Goal: Task Accomplishment & Management: Complete application form

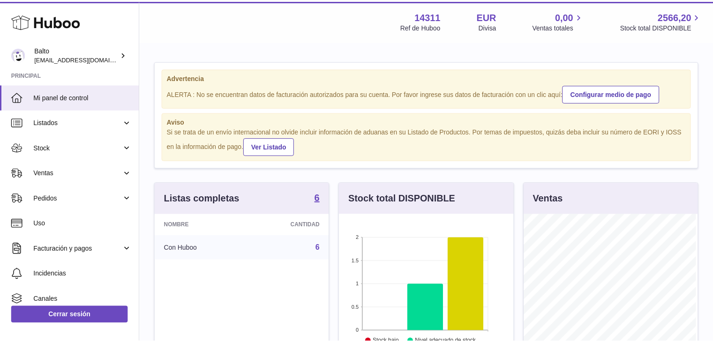
scroll to position [146, 176]
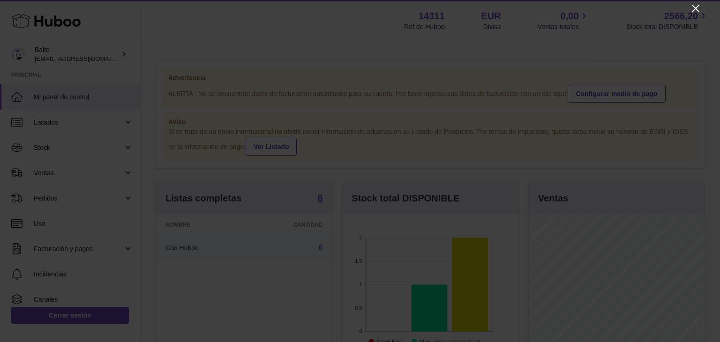
click at [699, 6] on icon "Close" at bounding box center [695, 8] width 11 height 11
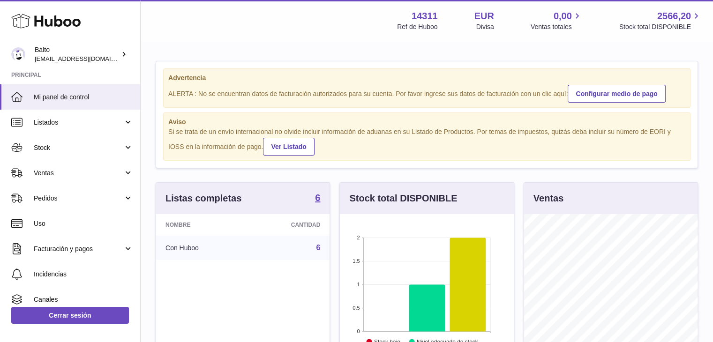
scroll to position [468456, 468429]
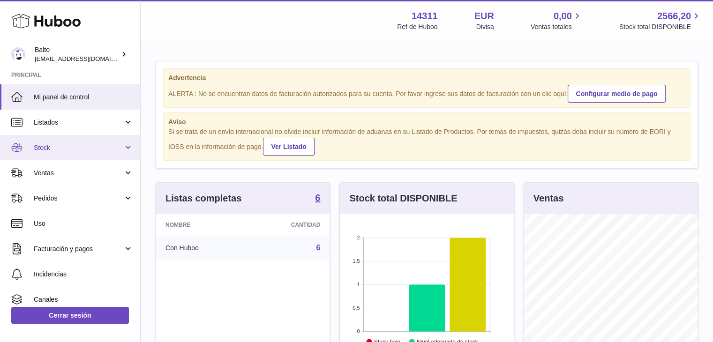
click at [124, 147] on link "Stock" at bounding box center [70, 147] width 140 height 25
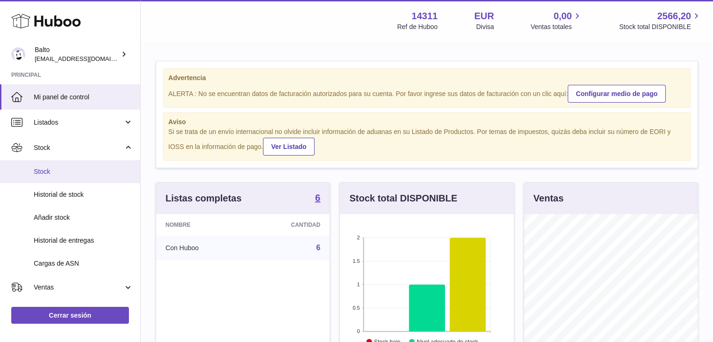
click at [67, 172] on span "Stock" at bounding box center [83, 171] width 99 height 9
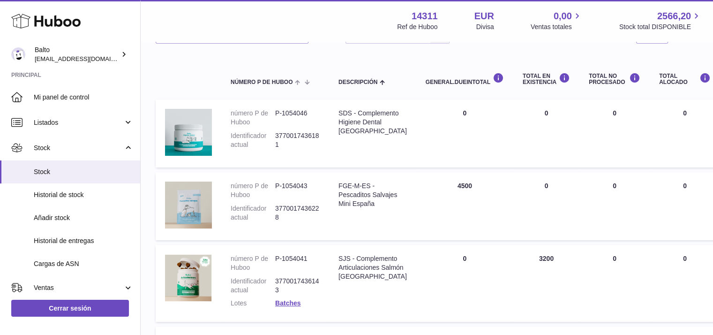
scroll to position [90, 0]
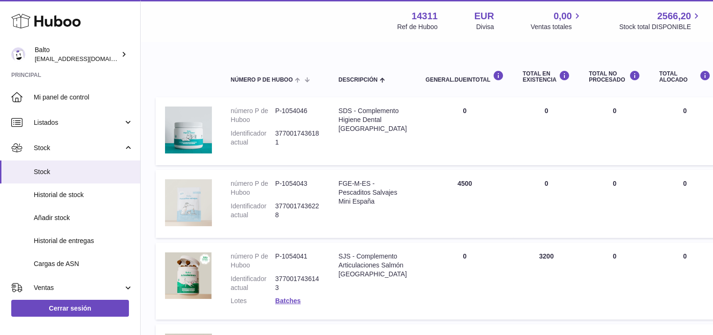
click at [186, 184] on img at bounding box center [188, 202] width 47 height 47
click at [351, 196] on div "FGE-M-ES - Pescaditos Salvajes Mini España" at bounding box center [372, 192] width 68 height 27
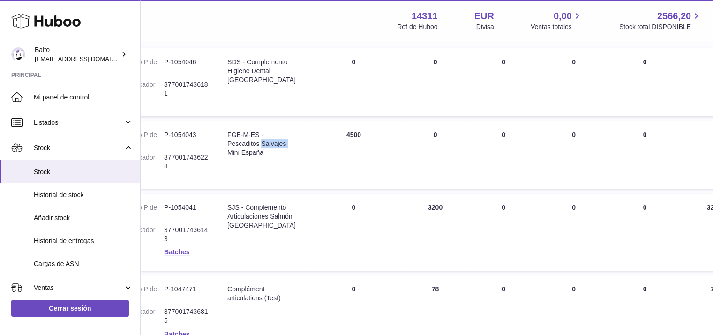
scroll to position [138, 0]
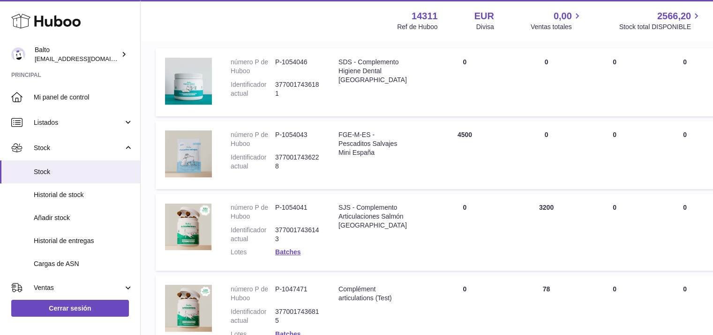
click at [245, 157] on dt "Identificador actual" at bounding box center [253, 162] width 45 height 18
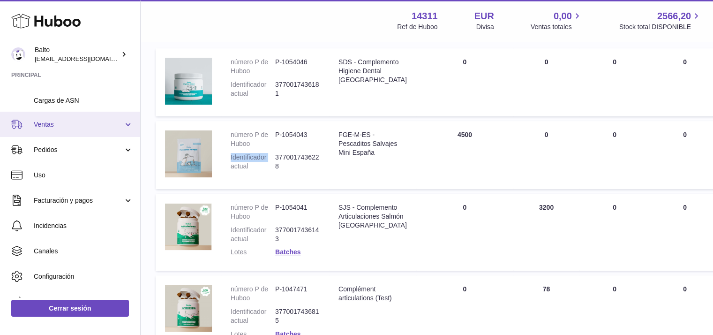
scroll to position [172, 0]
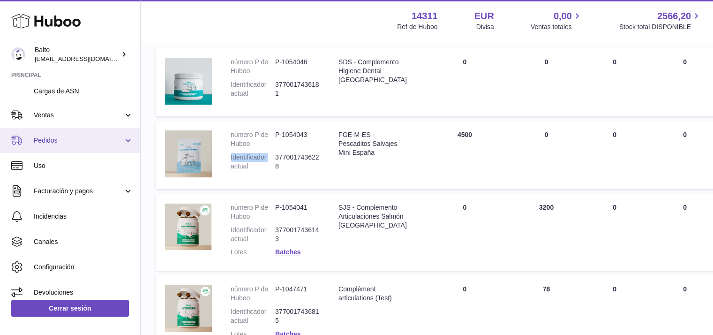
click at [127, 138] on link "Pedidos" at bounding box center [70, 139] width 140 height 25
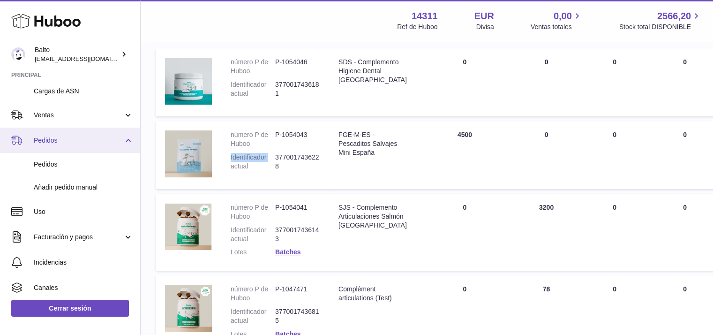
click at [127, 138] on link "Pedidos" at bounding box center [70, 139] width 140 height 25
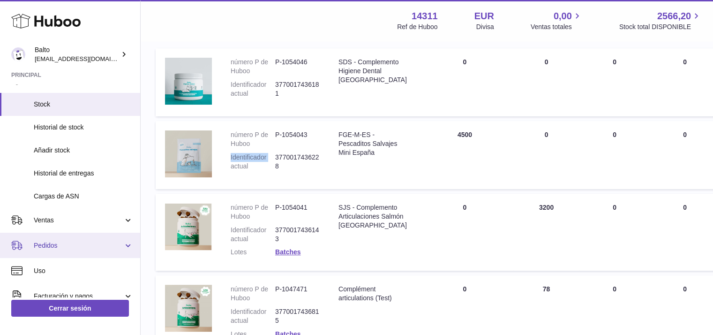
scroll to position [67, 0]
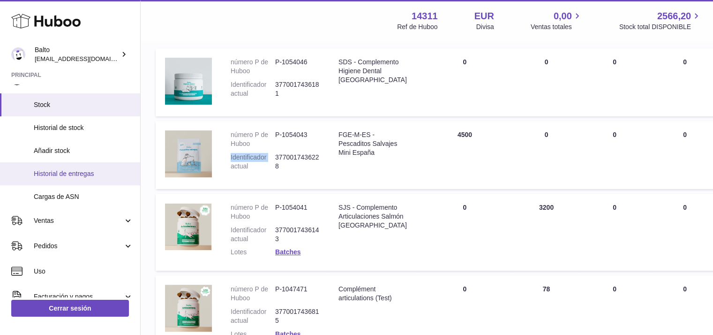
click at [78, 175] on span "Historial de entregas" at bounding box center [83, 173] width 99 height 9
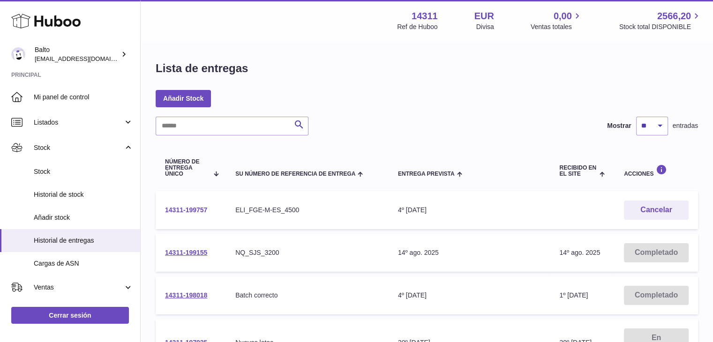
click at [199, 210] on link "14311-199757" at bounding box center [186, 209] width 42 height 7
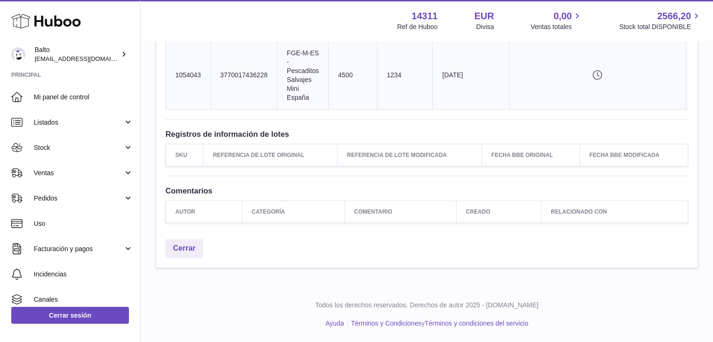
scroll to position [251, 0]
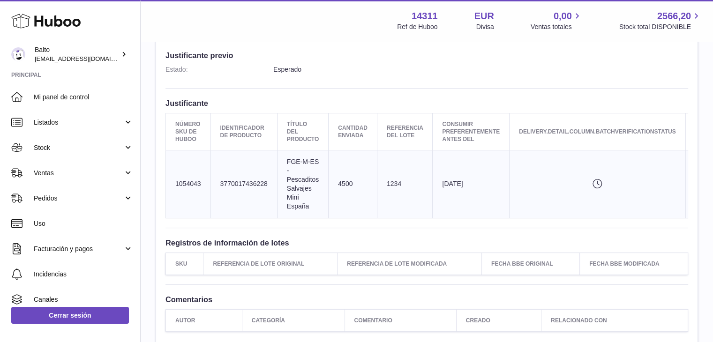
drag, startPoint x: 297, startPoint y: 221, endPoint x: 273, endPoint y: 202, distance: 30.1
click at [273, 202] on td "delivery.detail.column.clientIdentifier 3770017436228" at bounding box center [243, 183] width 67 height 67
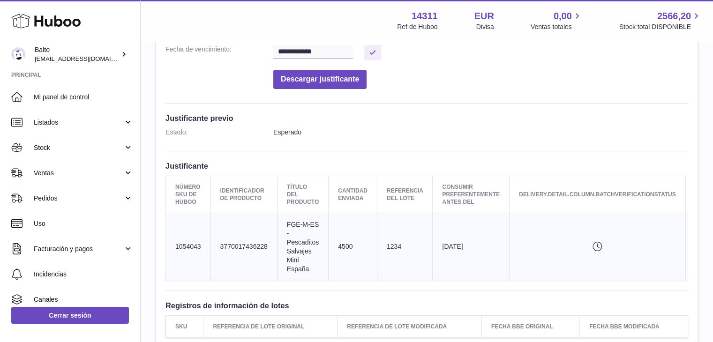
scroll to position [197, 0]
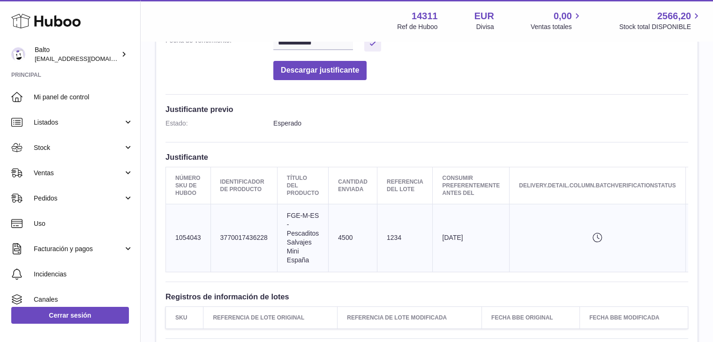
click at [499, 231] on td "Consumir preferentemente antes del 2026-08-26" at bounding box center [471, 237] width 77 height 67
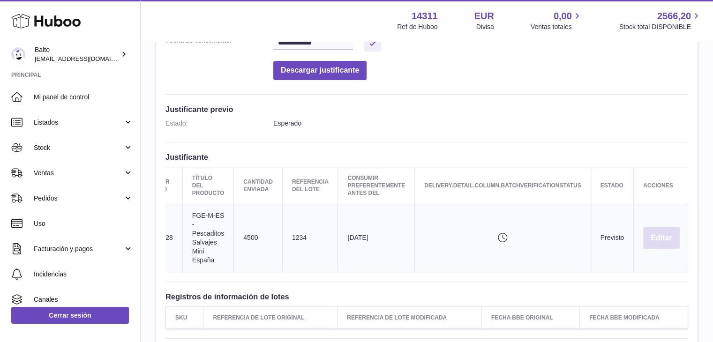
click at [657, 239] on button "Editar" at bounding box center [661, 238] width 36 height 22
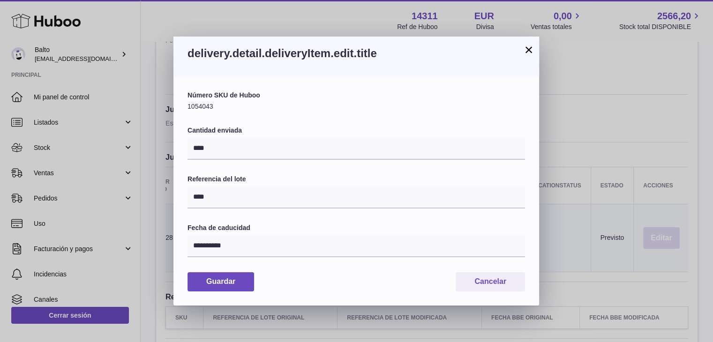
scroll to position [0, 88]
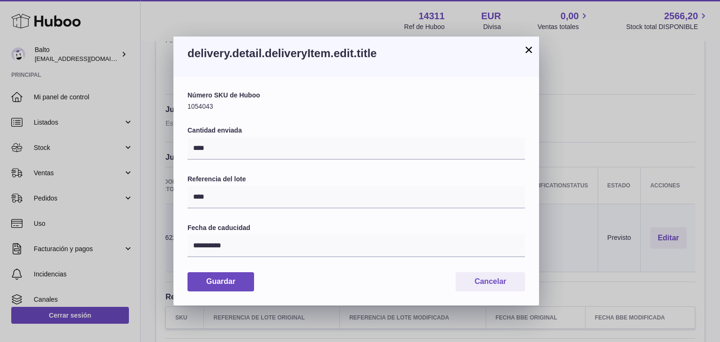
click at [528, 49] on button "×" at bounding box center [528, 49] width 11 height 11
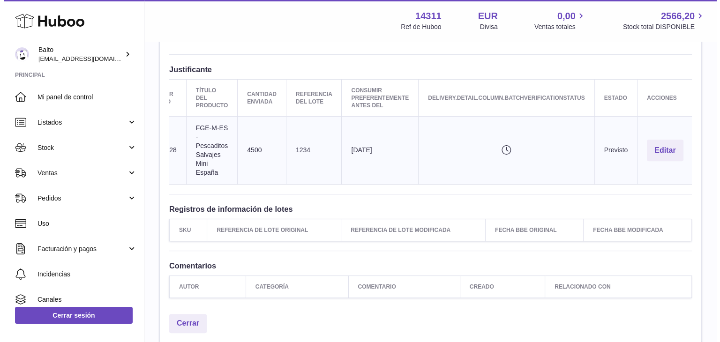
scroll to position [281, 0]
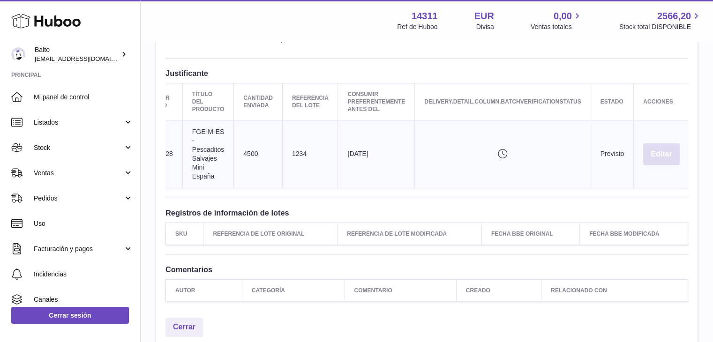
click at [659, 151] on button "Editar" at bounding box center [661, 154] width 36 height 22
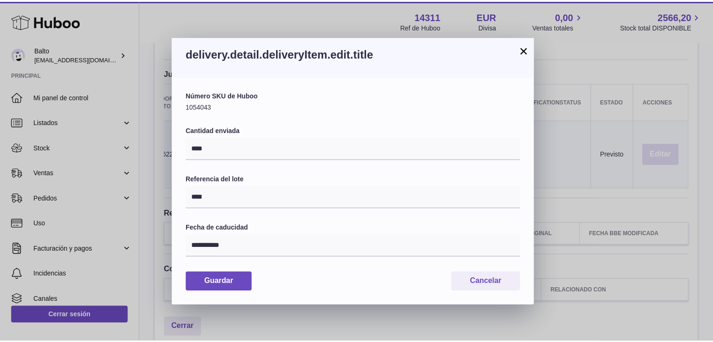
scroll to position [0, 88]
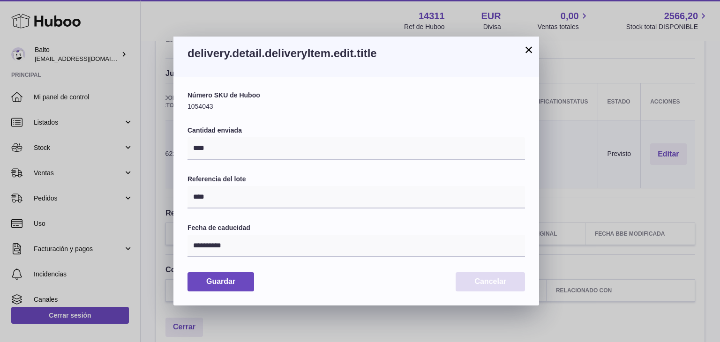
click at [483, 283] on button "Cancelar" at bounding box center [489, 281] width 69 height 19
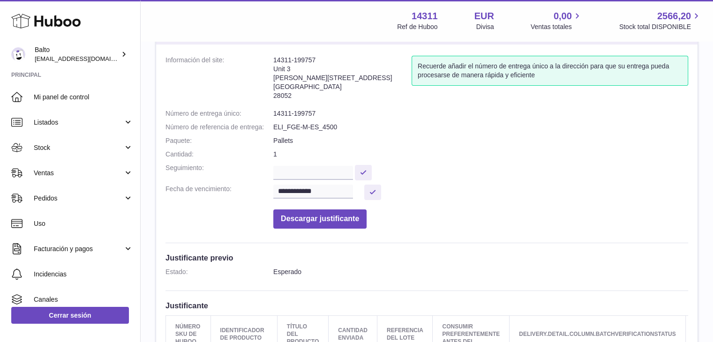
scroll to position [43, 0]
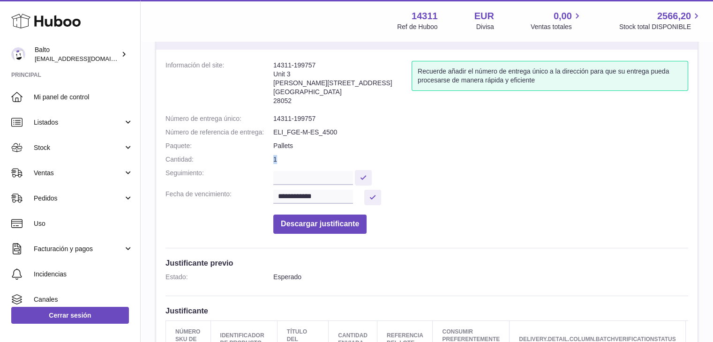
drag, startPoint x: 277, startPoint y: 154, endPoint x: 269, endPoint y: 160, distance: 10.0
click at [269, 160] on dl "**********" at bounding box center [426, 150] width 522 height 178
click at [269, 160] on dt "Cantidad:" at bounding box center [219, 159] width 108 height 9
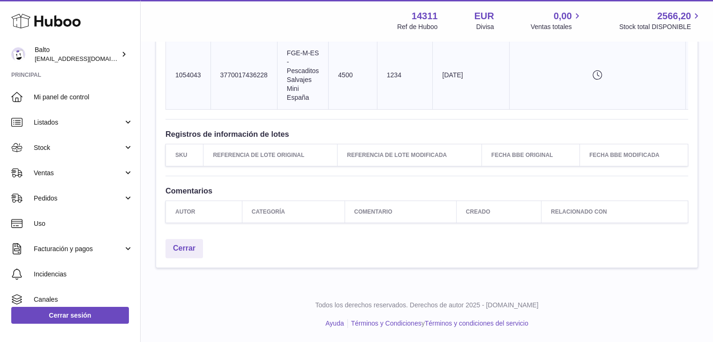
scroll to position [0, 95]
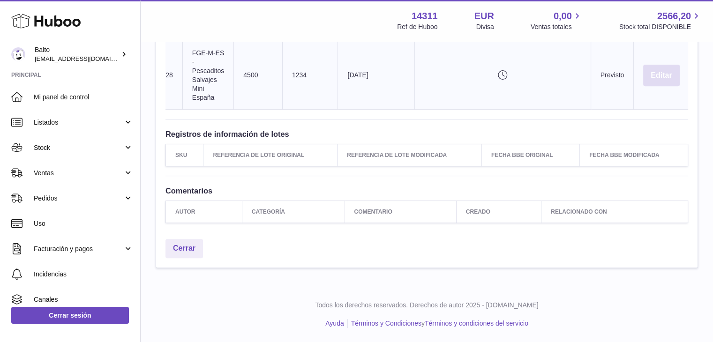
click at [655, 74] on button "Editar" at bounding box center [661, 76] width 36 height 22
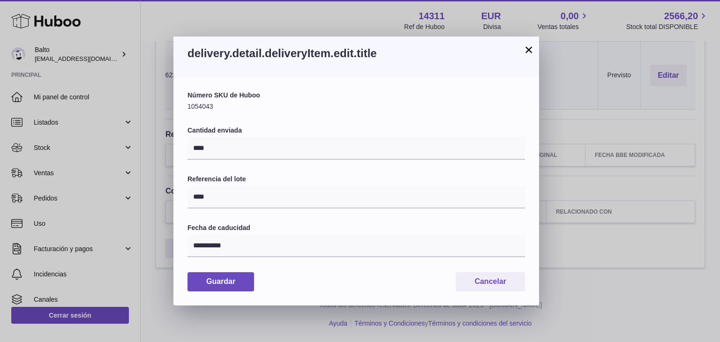
click at [530, 53] on button "×" at bounding box center [528, 49] width 11 height 11
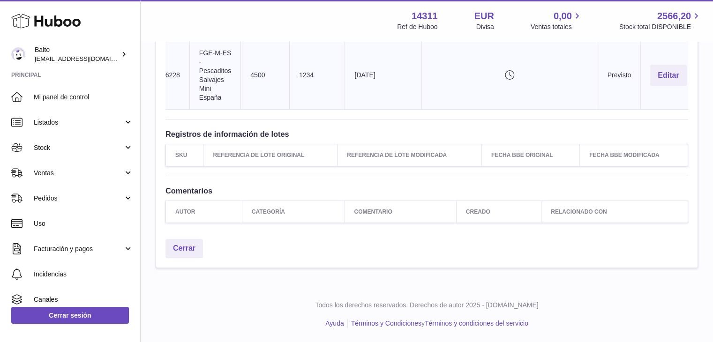
scroll to position [365, 0]
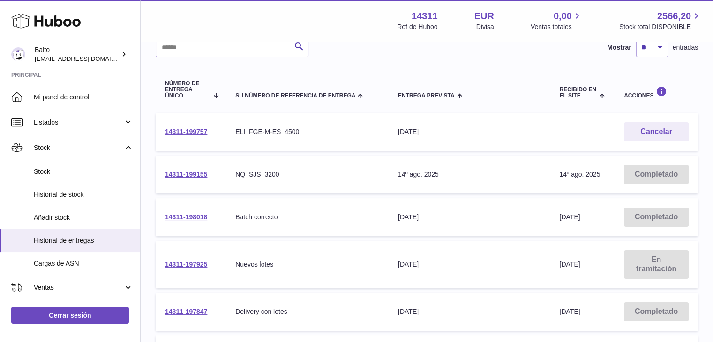
scroll to position [78, 0]
click at [637, 132] on button "Cancelar" at bounding box center [656, 132] width 65 height 19
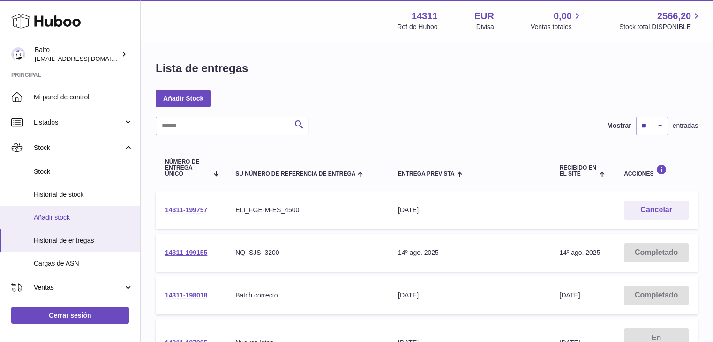
click at [62, 215] on span "Añadir stock" at bounding box center [83, 217] width 99 height 9
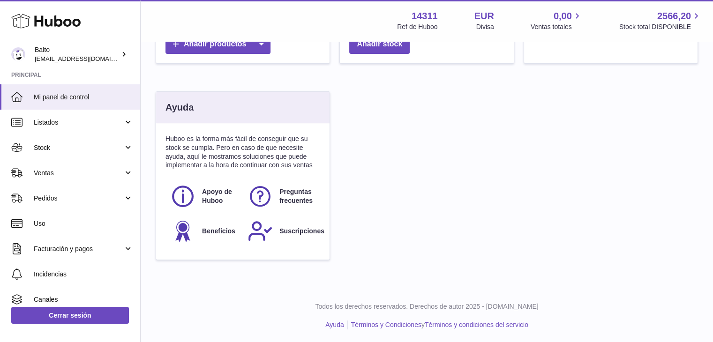
scroll to position [282, 0]
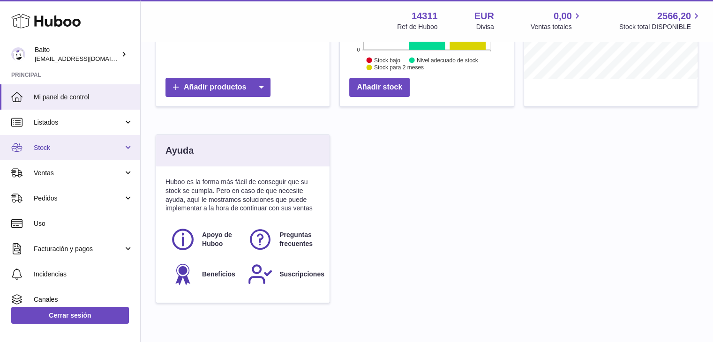
click at [127, 150] on link "Stock" at bounding box center [70, 147] width 140 height 25
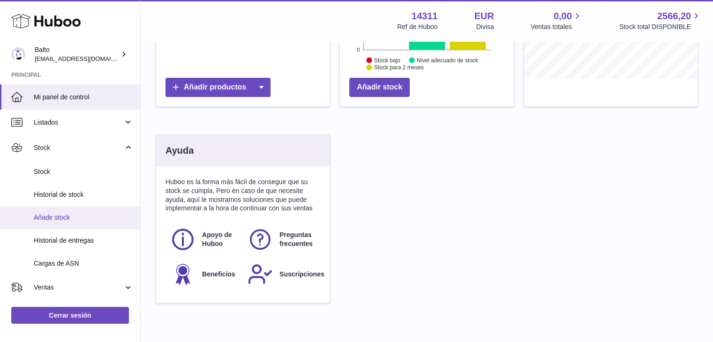
click at [65, 218] on span "Añadir stock" at bounding box center [83, 217] width 99 height 9
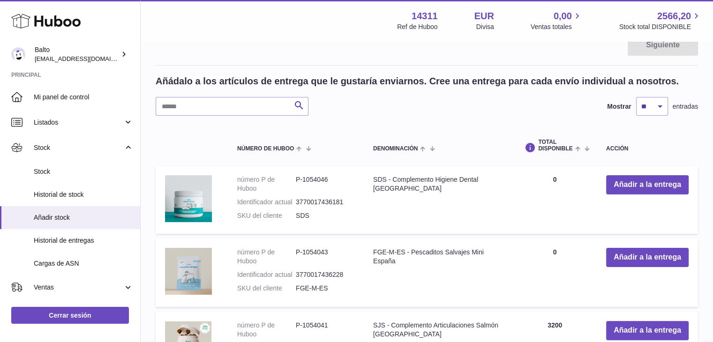
scroll to position [214, 0]
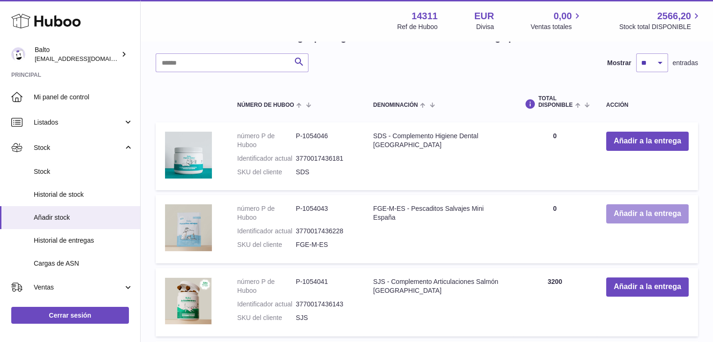
click at [635, 216] on button "Añadir a la entrega" at bounding box center [647, 213] width 82 height 19
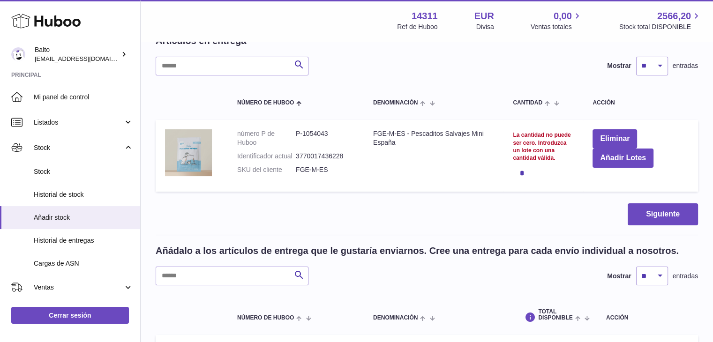
scroll to position [150, 0]
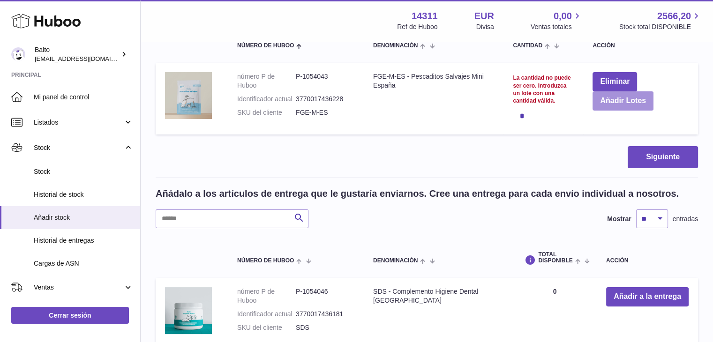
click at [628, 107] on button "Añadir Lotes" at bounding box center [622, 100] width 61 height 19
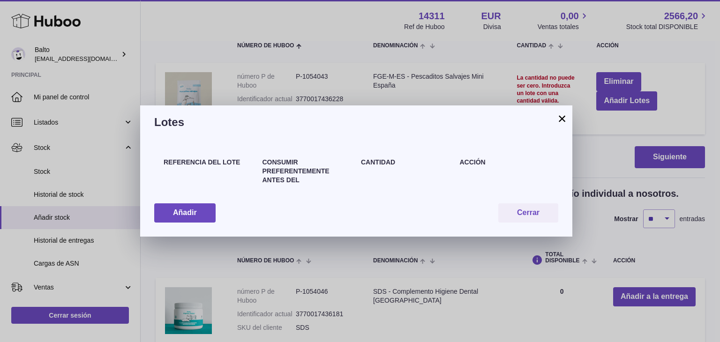
click at [561, 113] on button "×" at bounding box center [561, 118] width 11 height 11
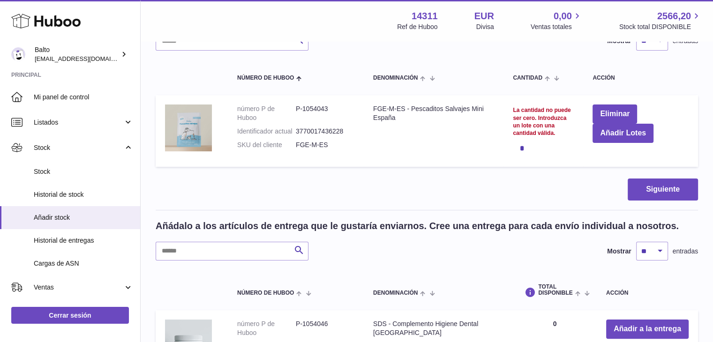
scroll to position [117, 0]
click at [524, 148] on div "*" at bounding box center [543, 148] width 61 height 19
click at [520, 148] on div "*" at bounding box center [543, 148] width 61 height 19
click at [531, 120] on div "La cantidad no puede ser cero. Introduzca un lote con una cantidad válida." at bounding box center [543, 122] width 61 height 30
click at [642, 190] on button "Siguiente" at bounding box center [662, 190] width 70 height 22
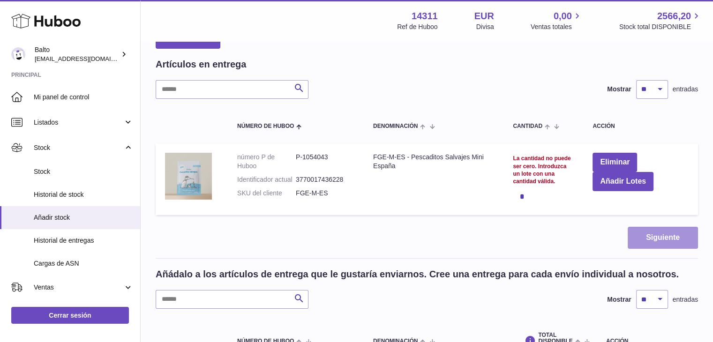
scroll to position [69, 0]
click at [421, 156] on td "FGE-M-ES - Pescaditos Salvajes Mini España" at bounding box center [434, 179] width 140 height 72
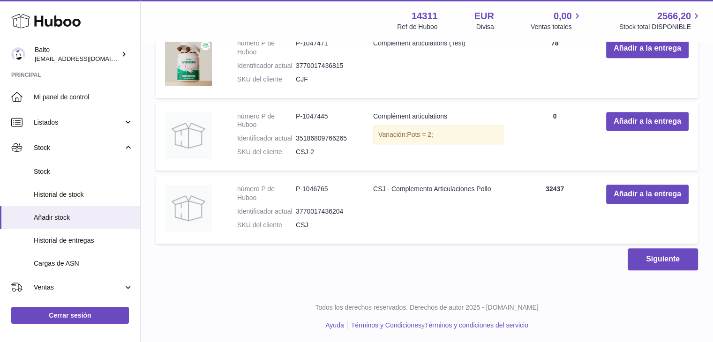
scroll to position [598, 0]
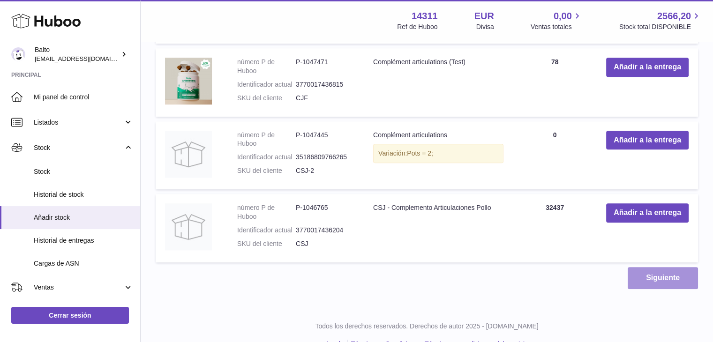
click at [644, 285] on button "Siguiente" at bounding box center [662, 278] width 70 height 22
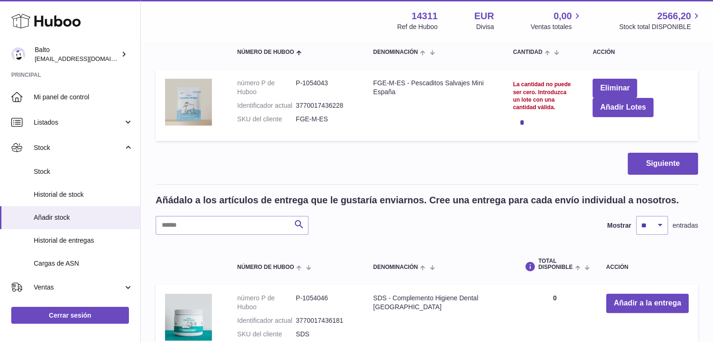
scroll to position [120, 0]
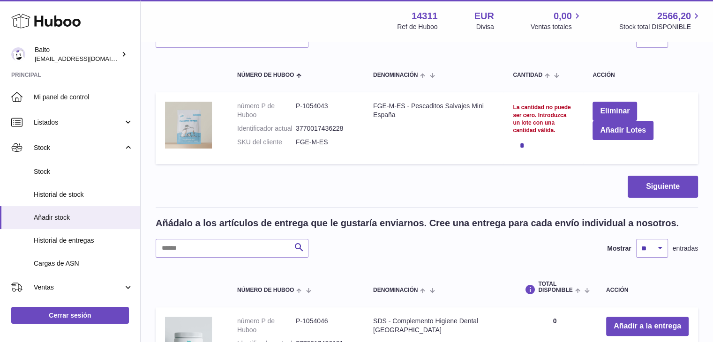
click at [538, 125] on div "La cantidad no puede ser cero. Introduzca un lote con una cantidad válida." at bounding box center [543, 119] width 61 height 30
drag, startPoint x: 527, startPoint y: 142, endPoint x: 520, endPoint y: 145, distance: 8.0
click at [520, 145] on div "*" at bounding box center [543, 145] width 61 height 19
drag, startPoint x: 520, startPoint y: 145, endPoint x: 521, endPoint y: 131, distance: 14.6
click at [521, 131] on form "La cantidad no puede ser cero. Introduzca un lote con una cantidad válida. *" at bounding box center [543, 129] width 61 height 51
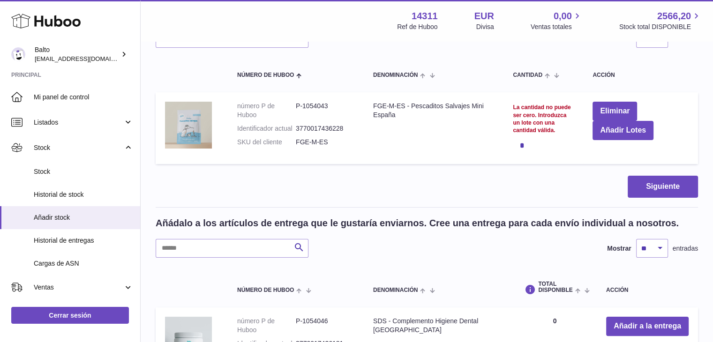
click at [527, 119] on div "La cantidad no puede ser cero. Introduzca un lote con una cantidad válida." at bounding box center [543, 119] width 61 height 30
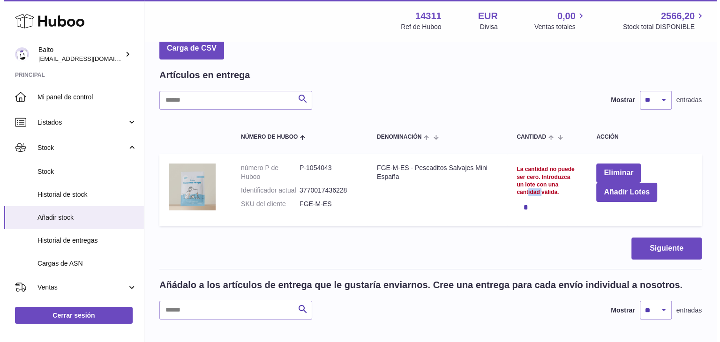
scroll to position [0, 0]
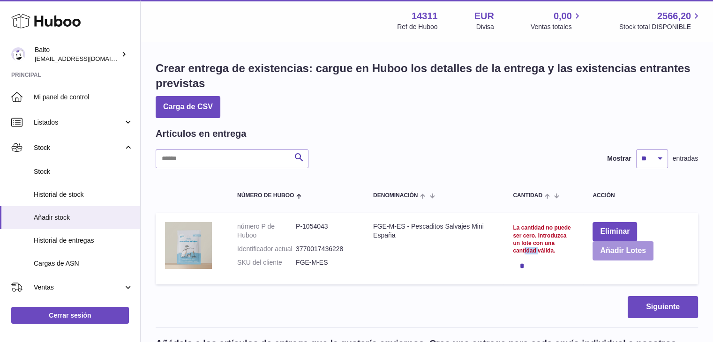
click at [604, 250] on button "Añadir Lotes" at bounding box center [622, 250] width 61 height 19
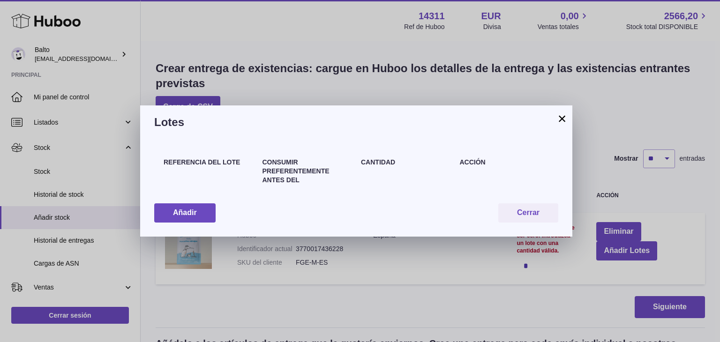
click at [268, 195] on div "Referencia del lote Consumir preferentemente antes del Cantidad Acción Añadir C…" at bounding box center [356, 187] width 432 height 97
drag, startPoint x: 247, startPoint y: 163, endPoint x: 194, endPoint y: 179, distance: 55.3
click at [194, 179] on div "Referencia del lote" at bounding box center [208, 176] width 99 height 36
click at [200, 208] on button "Añadir" at bounding box center [184, 212] width 61 height 19
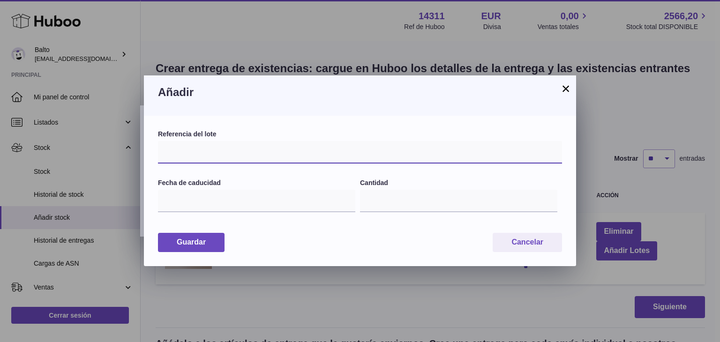
click at [211, 152] on input "text" at bounding box center [360, 152] width 404 height 22
type input "**********"
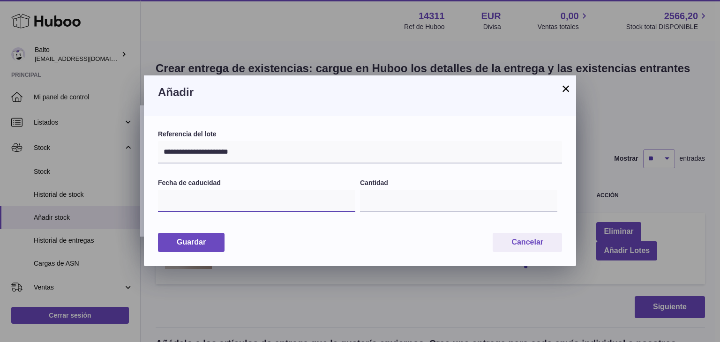
click at [224, 201] on input "text" at bounding box center [256, 201] width 197 height 22
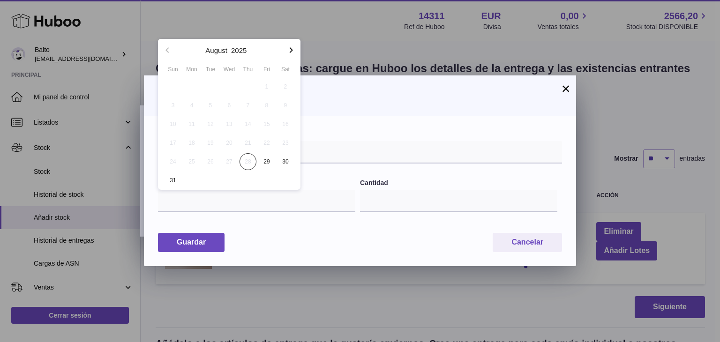
click at [255, 52] on span "2025" at bounding box center [255, 50] width 52 height 15
click at [246, 52] on button "2025" at bounding box center [238, 50] width 15 height 7
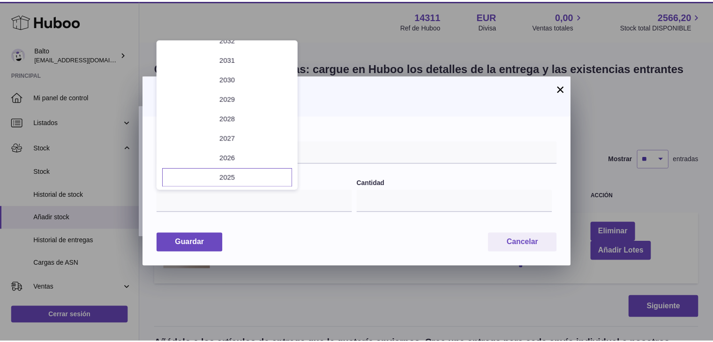
scroll to position [71, 0]
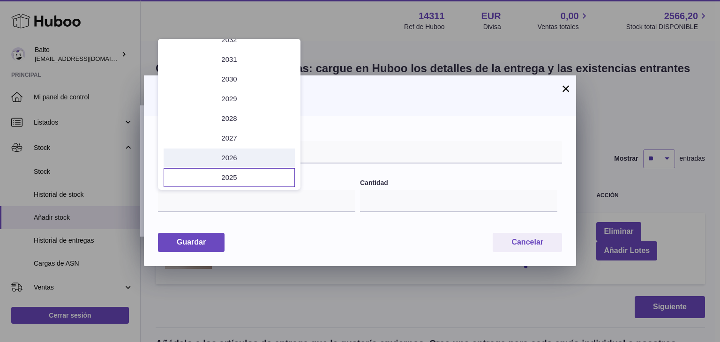
click at [233, 160] on li "2026" at bounding box center [229, 158] width 131 height 19
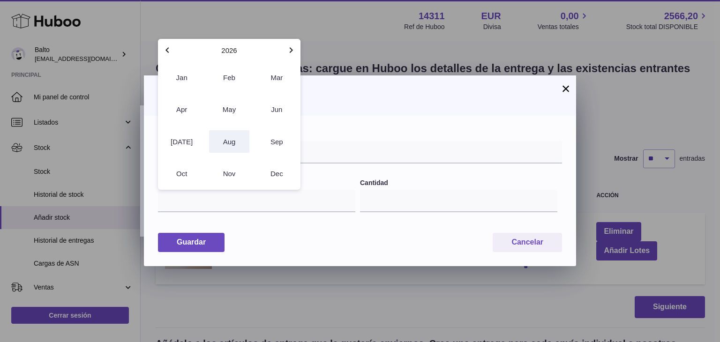
click at [233, 143] on button "Aug" at bounding box center [229, 141] width 40 height 22
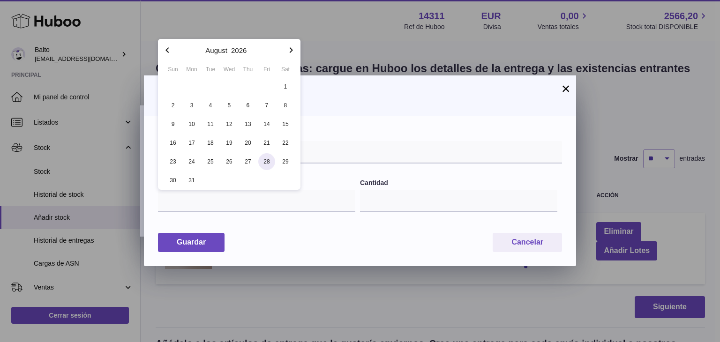
click at [263, 164] on span "28" at bounding box center [266, 161] width 17 height 17
type input "**********"
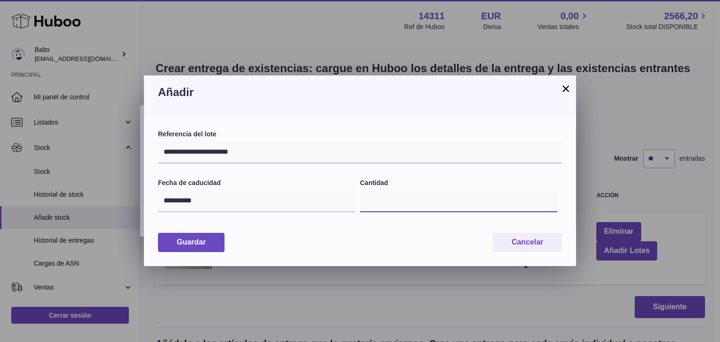
click at [374, 207] on input "*" at bounding box center [458, 201] width 197 height 22
type input "****"
click at [207, 235] on button "Guardar" at bounding box center [191, 242] width 67 height 19
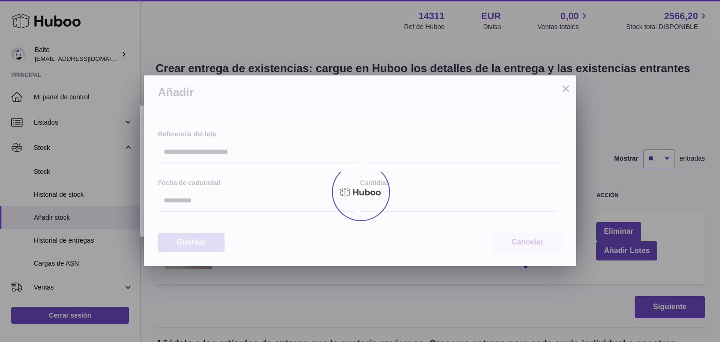
type input "****"
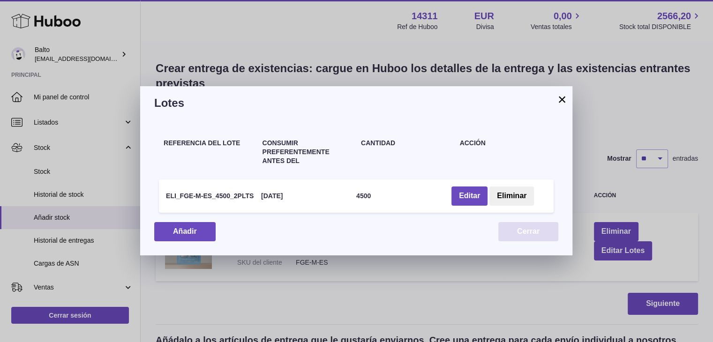
click at [535, 236] on button "Cerrar" at bounding box center [528, 231] width 60 height 19
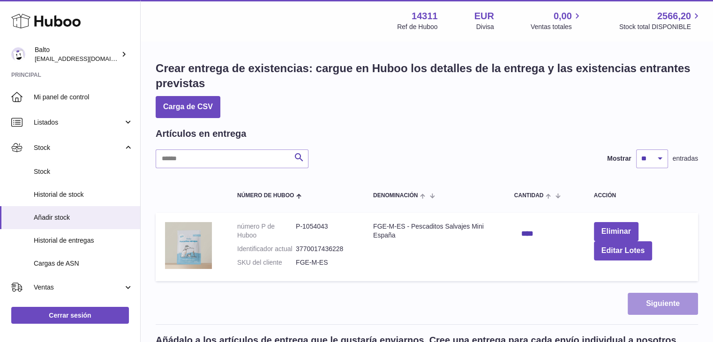
click at [647, 305] on button "Siguiente" at bounding box center [662, 304] width 70 height 22
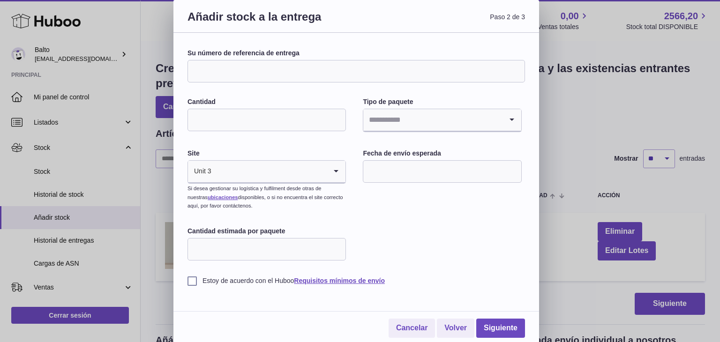
click at [241, 75] on input "Su número de referencia de entrega" at bounding box center [355, 71] width 337 height 22
click at [407, 326] on link "Cancelar" at bounding box center [411, 328] width 47 height 19
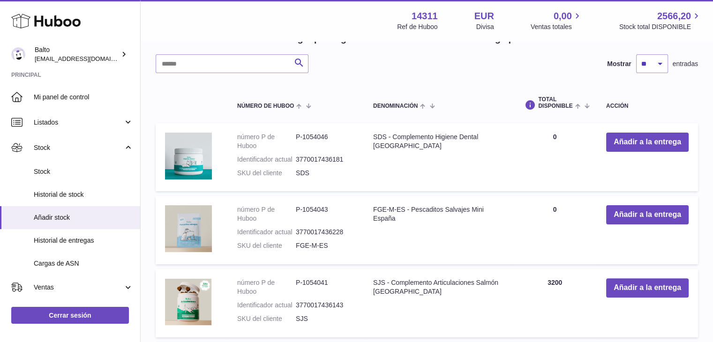
scroll to position [212, 0]
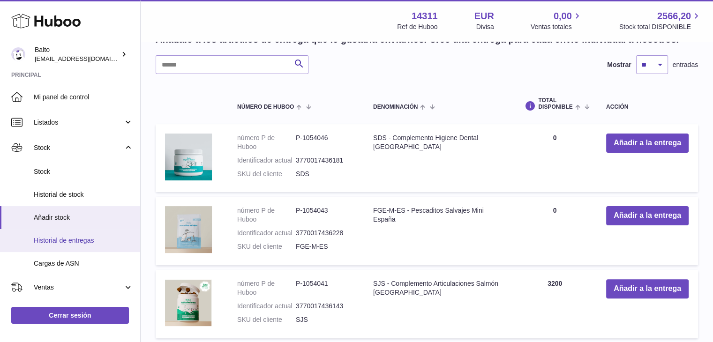
click at [58, 242] on span "Historial de entregas" at bounding box center [83, 240] width 99 height 9
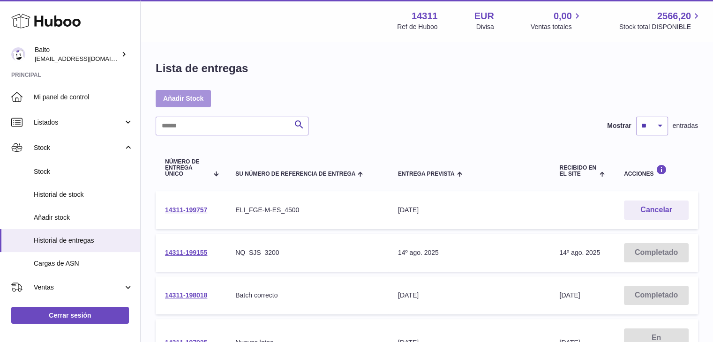
click at [173, 98] on link "Añadir Stock" at bounding box center [183, 98] width 55 height 17
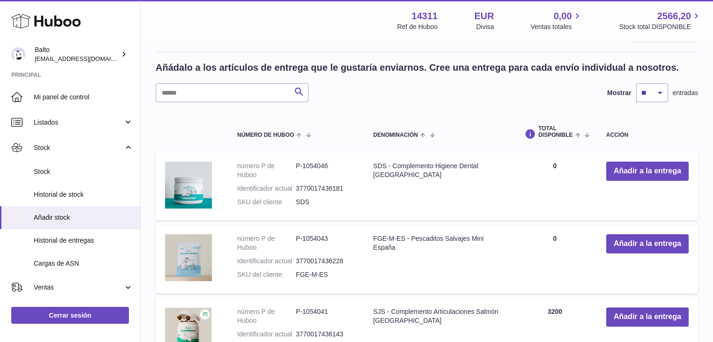
scroll to position [196, 0]
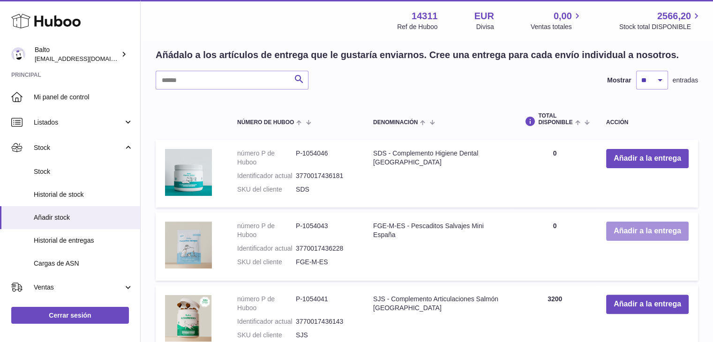
click at [634, 232] on button "Añadir a la entrega" at bounding box center [647, 231] width 82 height 19
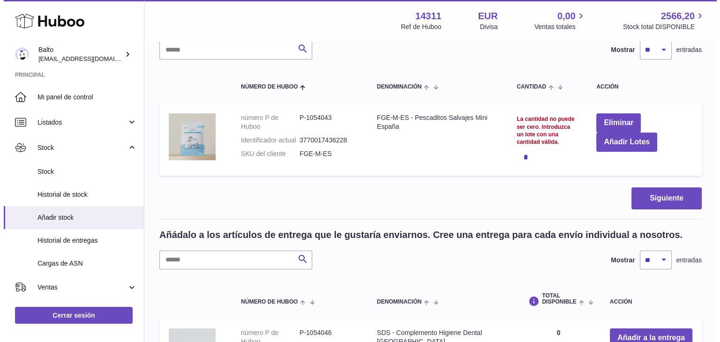
scroll to position [108, 0]
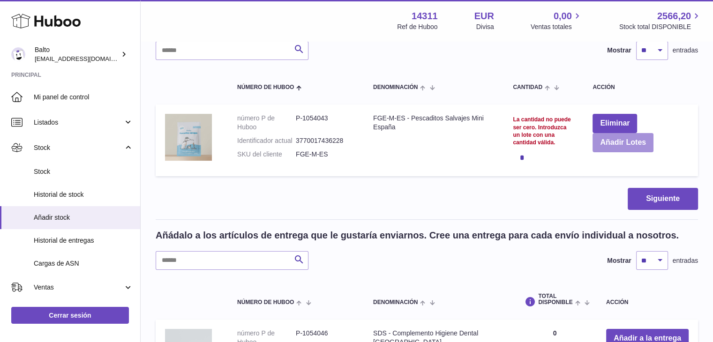
click at [616, 139] on button "Añadir Lotes" at bounding box center [622, 142] width 61 height 19
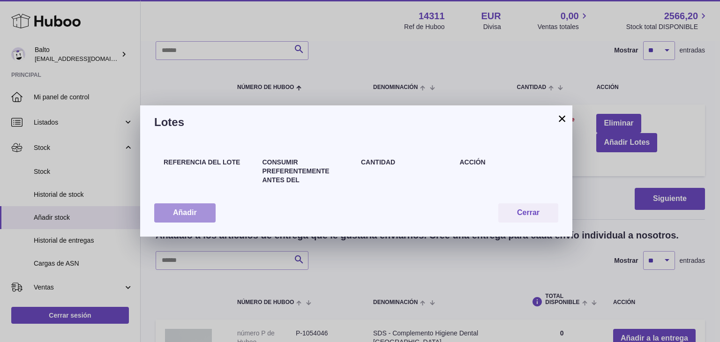
click at [194, 210] on button "Añadir" at bounding box center [184, 212] width 61 height 19
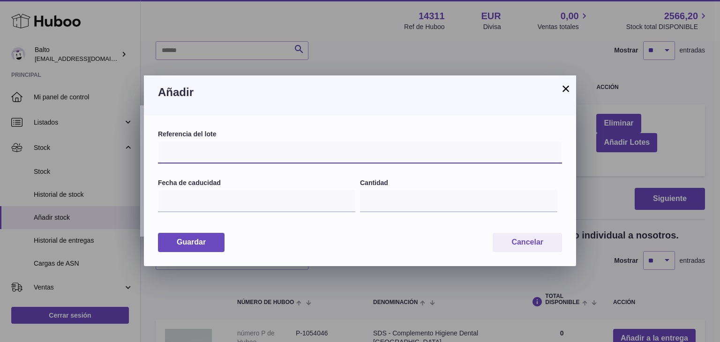
click at [199, 154] on input "text" at bounding box center [360, 152] width 404 height 22
type input "*"
type input "**********"
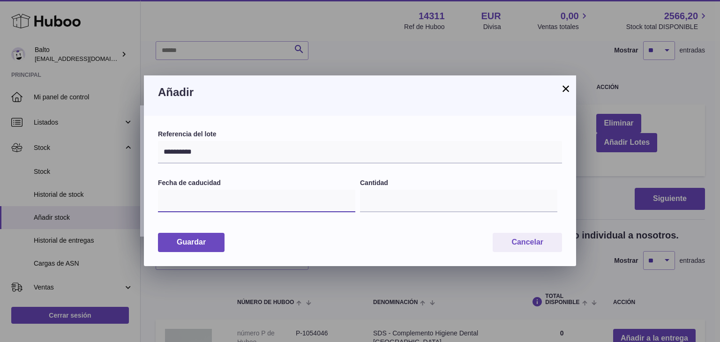
click at [201, 207] on input "text" at bounding box center [256, 201] width 197 height 22
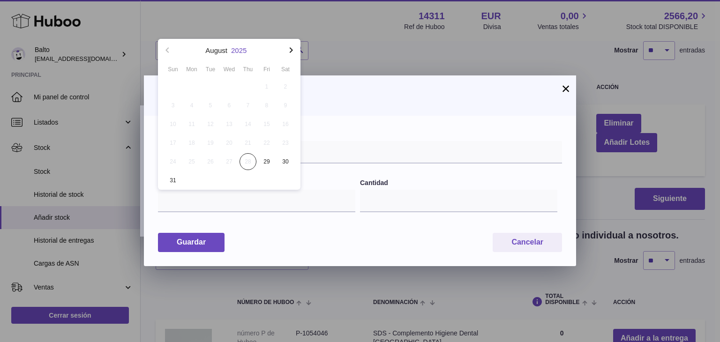
click at [243, 47] on button "2025" at bounding box center [238, 50] width 15 height 7
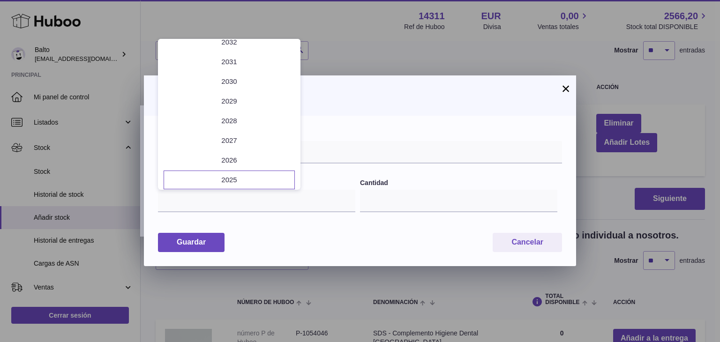
scroll to position [72, 0]
click at [223, 156] on li "2026" at bounding box center [229, 157] width 131 height 19
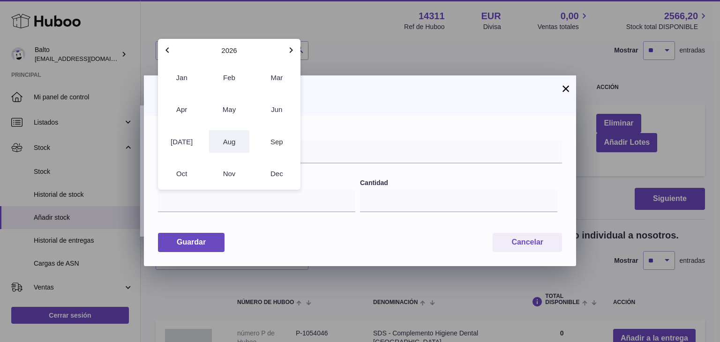
click at [235, 146] on button "Aug" at bounding box center [229, 141] width 40 height 22
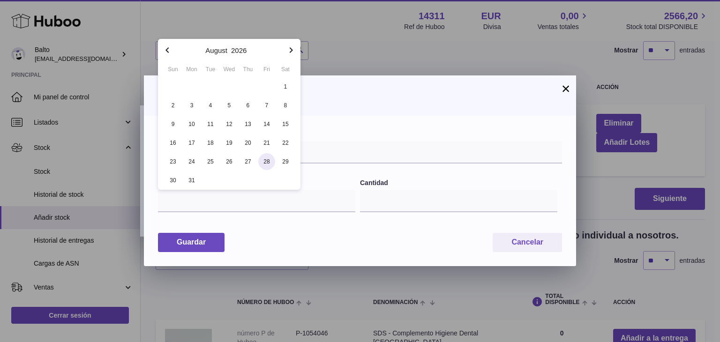
click at [261, 164] on span "28" at bounding box center [266, 161] width 17 height 17
type input "**********"
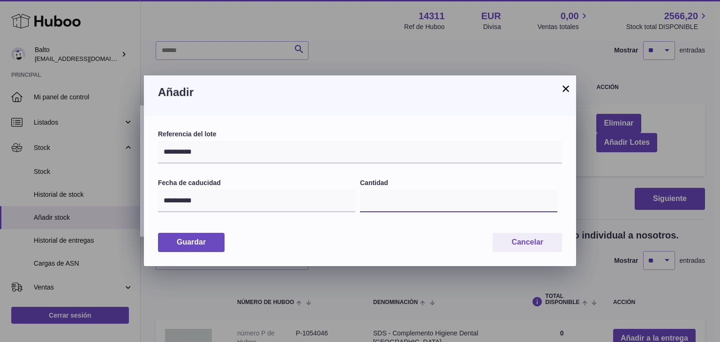
click at [380, 202] on input "*" at bounding box center [458, 201] width 197 height 22
type input "****"
click at [191, 237] on button "Guardar" at bounding box center [191, 242] width 67 height 19
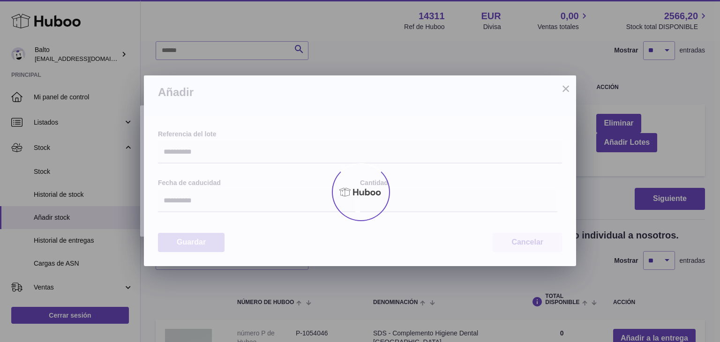
type input "****"
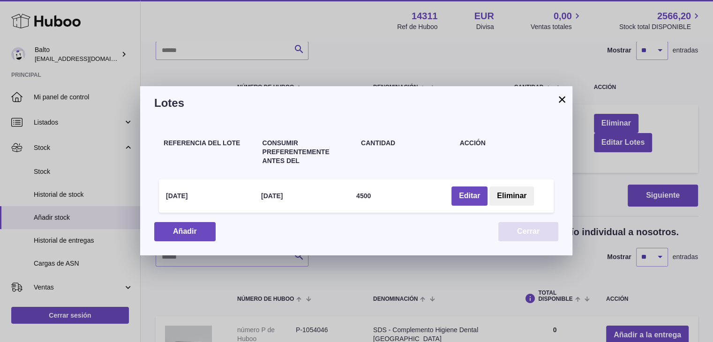
click at [514, 230] on button "Cerrar" at bounding box center [528, 231] width 60 height 19
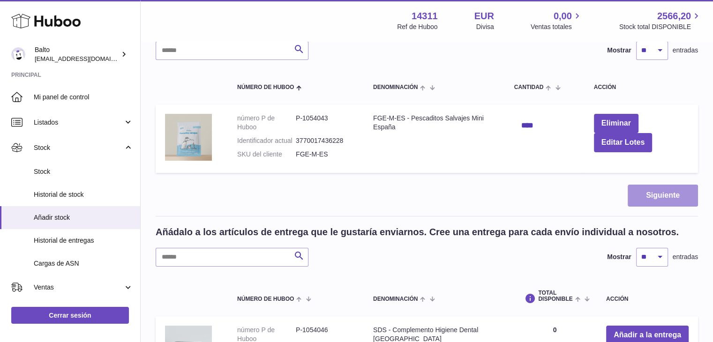
click at [645, 191] on button "Siguiente" at bounding box center [662, 196] width 70 height 22
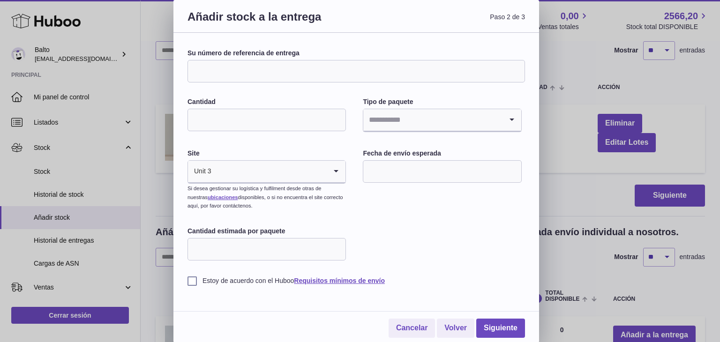
click at [255, 67] on input "Su número de referencia de entrega" at bounding box center [355, 71] width 337 height 22
type input "*"
type input "**********"
click at [252, 126] on input "Cantidad" at bounding box center [266, 120] width 158 height 22
type input "*"
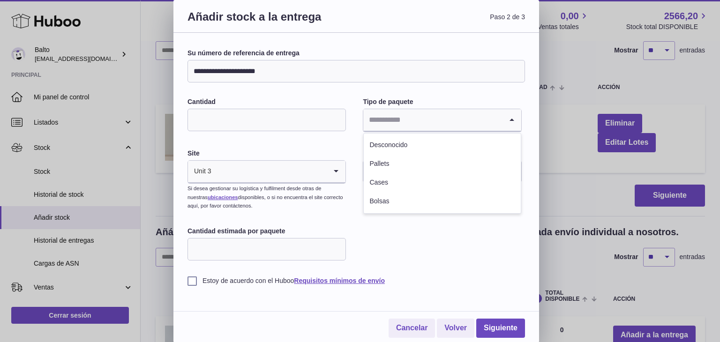
click at [388, 131] on div "Loading..." at bounding box center [441, 120] width 157 height 22
click at [386, 167] on li "Pallets" at bounding box center [442, 164] width 157 height 19
click at [385, 178] on input "text" at bounding box center [442, 171] width 158 height 22
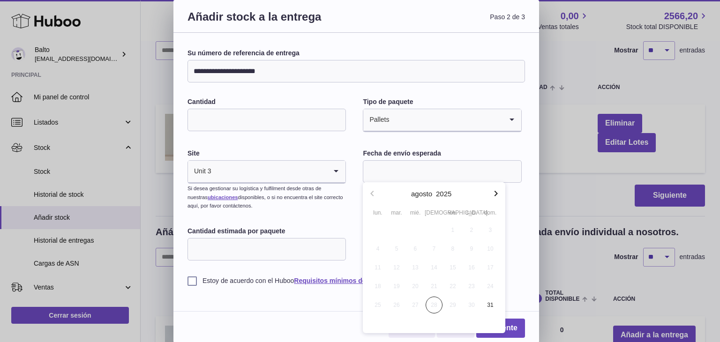
click at [494, 197] on icon "button" at bounding box center [495, 193] width 11 height 11
click at [379, 246] on span "8" at bounding box center [377, 248] width 17 height 17
type input "**********"
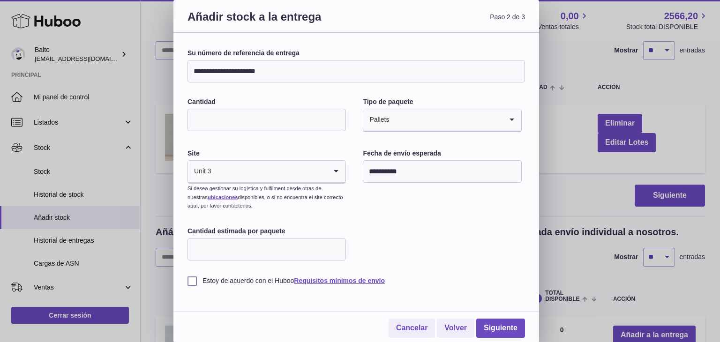
click at [297, 254] on input "Cantidad estimada por paquete" at bounding box center [266, 249] width 158 height 22
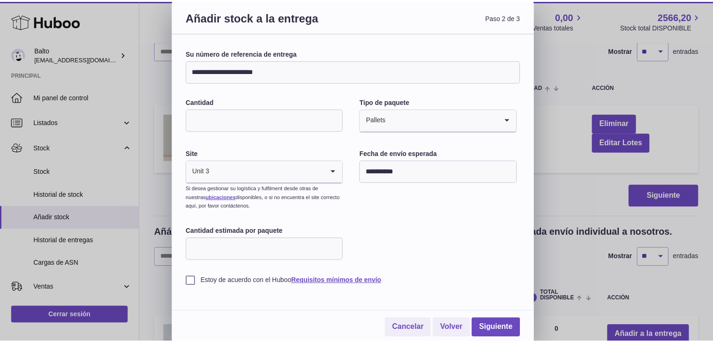
scroll to position [1, 0]
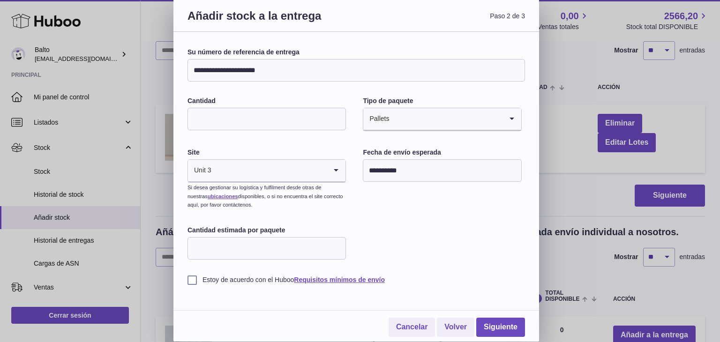
click at [189, 282] on label "Estoy de acuerdo con el Huboo Requisitos mínimos de envío" at bounding box center [355, 280] width 337 height 9
click at [493, 332] on link "Siguiente" at bounding box center [500, 327] width 49 height 19
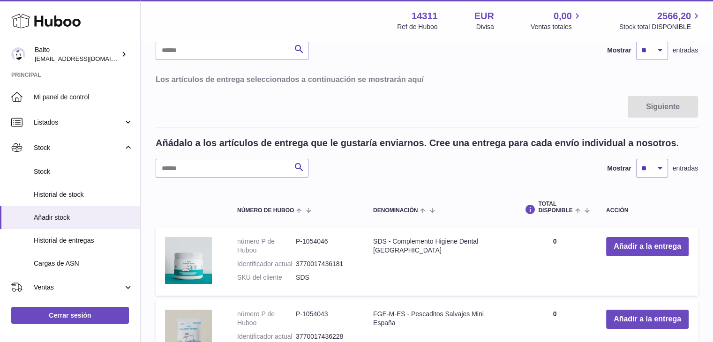
scroll to position [0, 0]
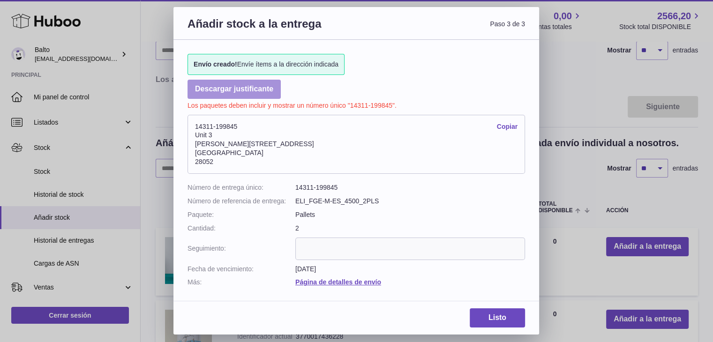
click at [252, 83] on link "Descargar justificante" at bounding box center [233, 89] width 93 height 19
click at [226, 87] on link "Descargar justificante" at bounding box center [233, 89] width 93 height 19
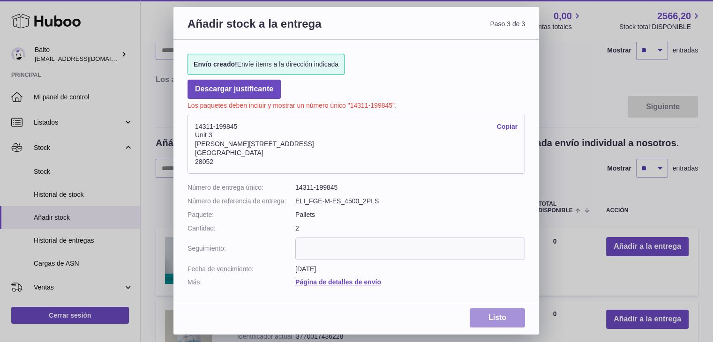
click at [490, 320] on link "Listo" at bounding box center [497, 317] width 55 height 19
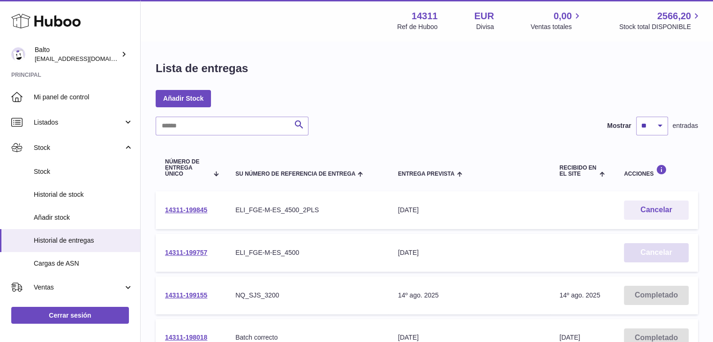
click at [648, 254] on button "Cancelar" at bounding box center [656, 252] width 65 height 19
